Goal: Navigation & Orientation: Find specific page/section

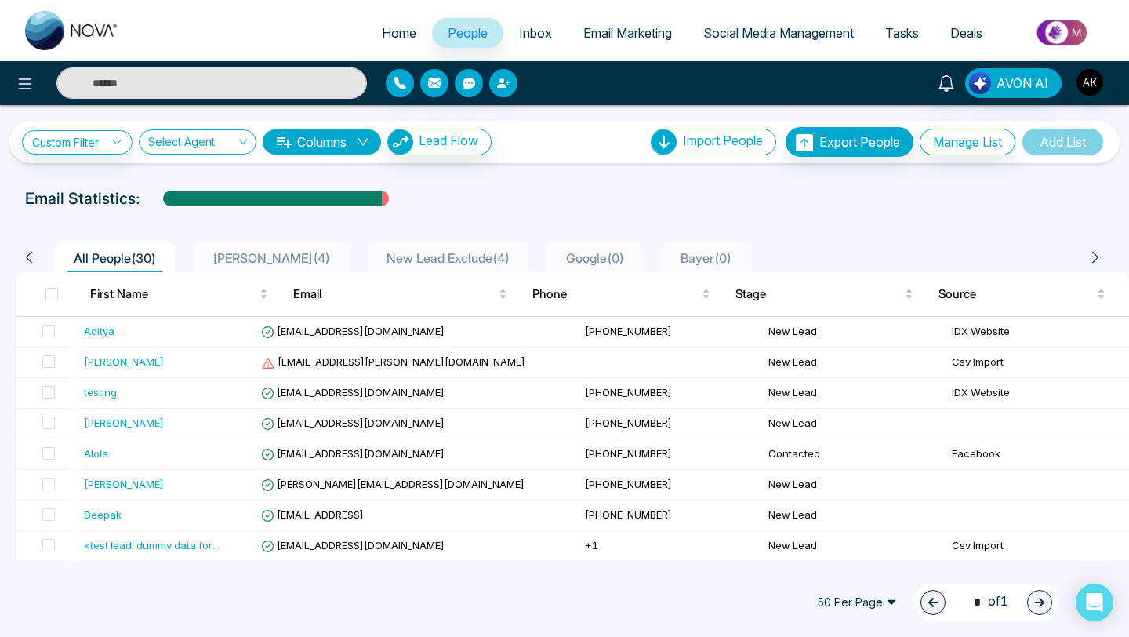
click at [519, 30] on span "Inbox" at bounding box center [535, 33] width 33 height 16
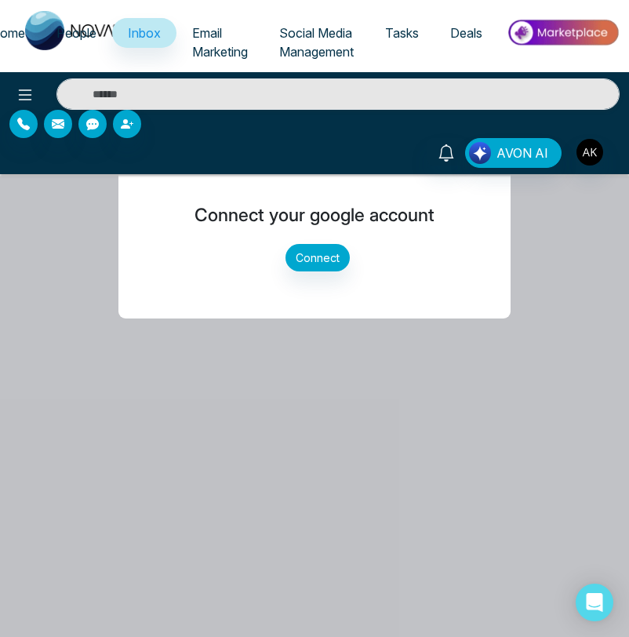
click at [16, 30] on span "Home" at bounding box center [8, 33] width 34 height 16
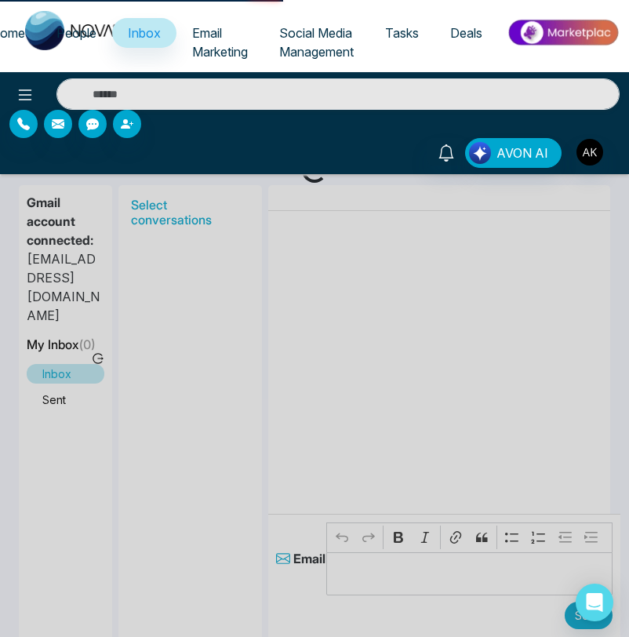
select select "*"
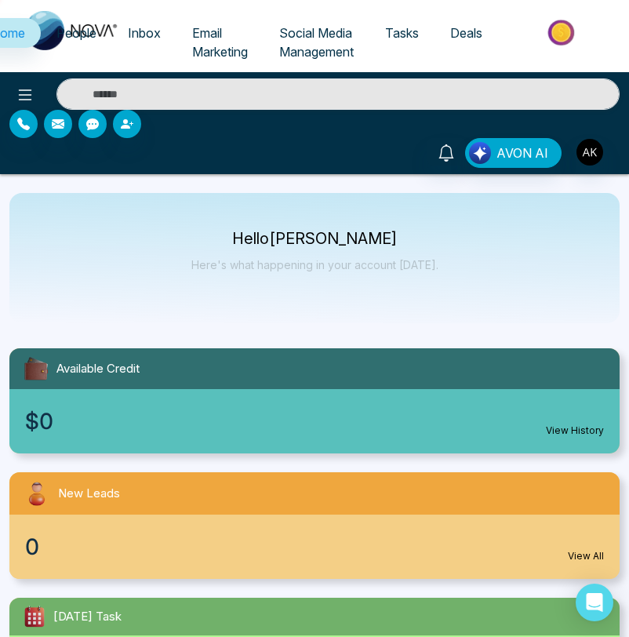
click at [136, 40] on link "Inbox" at bounding box center [144, 33] width 64 height 30
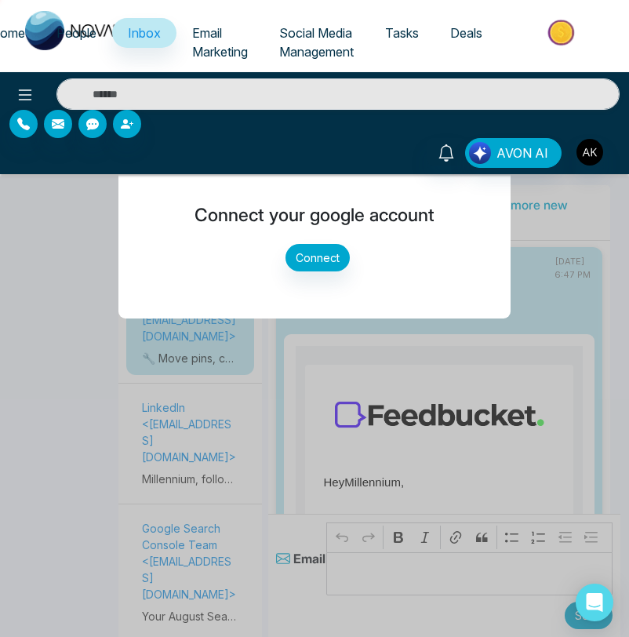
click at [194, 42] on link "Email Marketing" at bounding box center [219, 42] width 87 height 49
